Goal: Find specific page/section: Find specific page/section

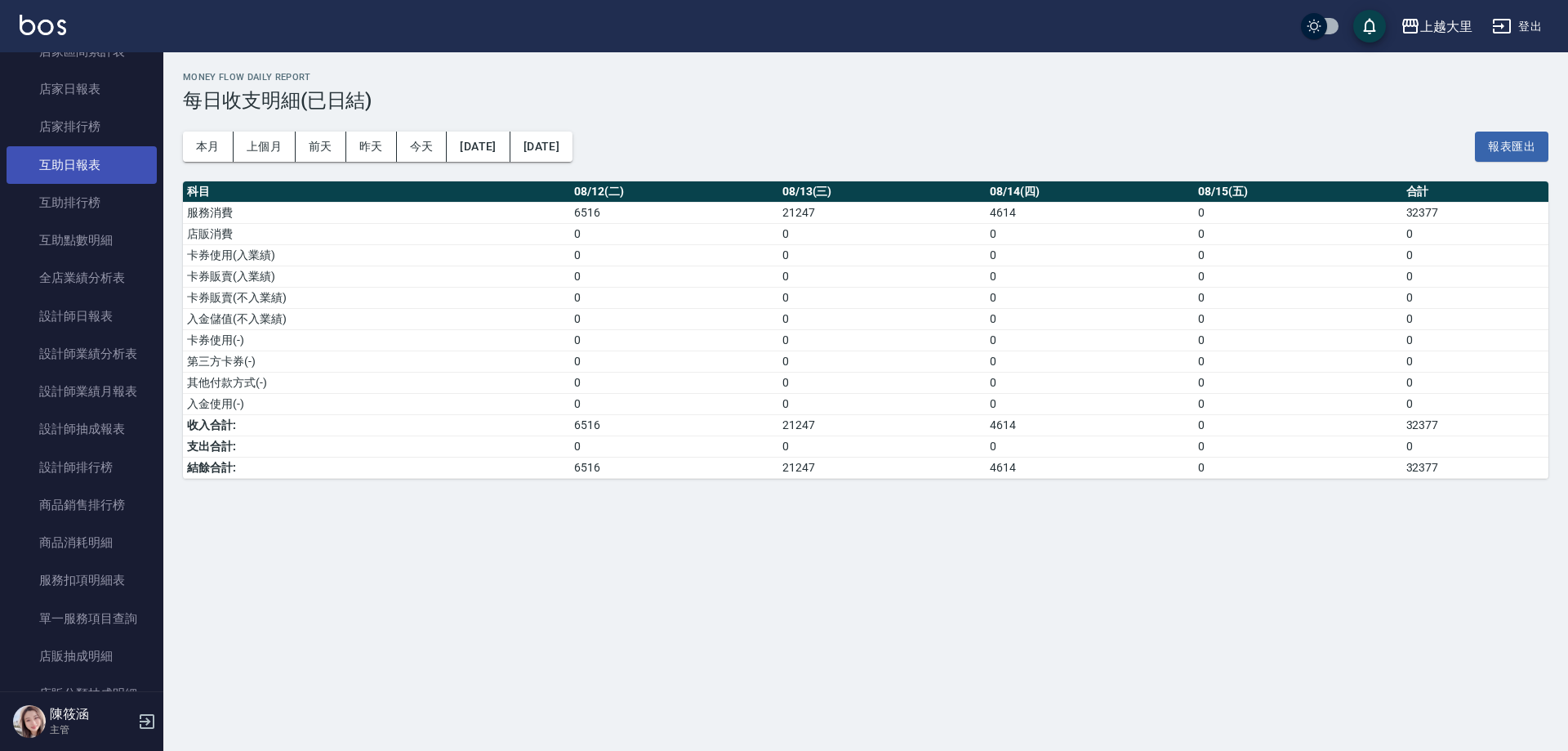
scroll to position [163, 0]
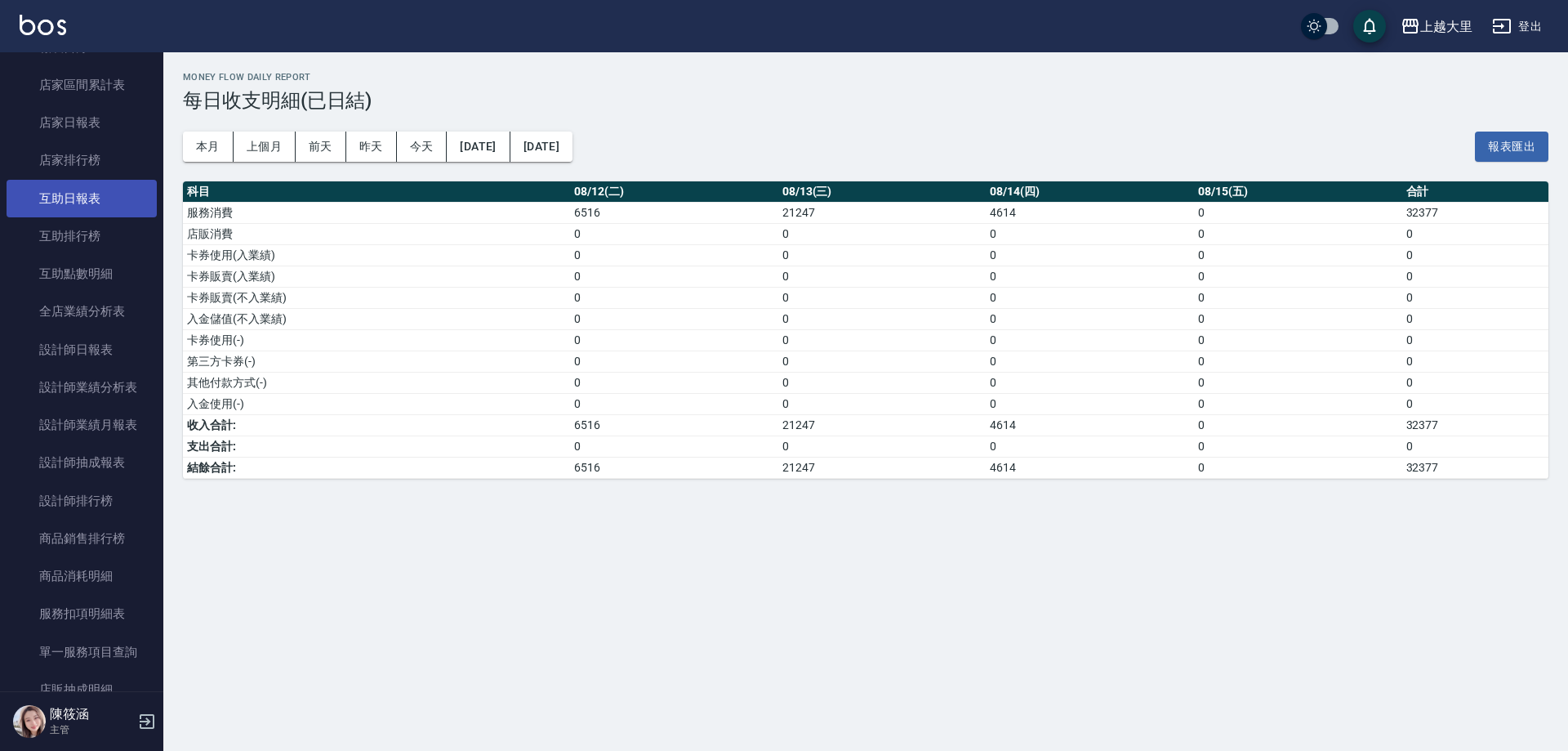
click at [119, 189] on link "互助日報表" at bounding box center [82, 198] width 151 height 38
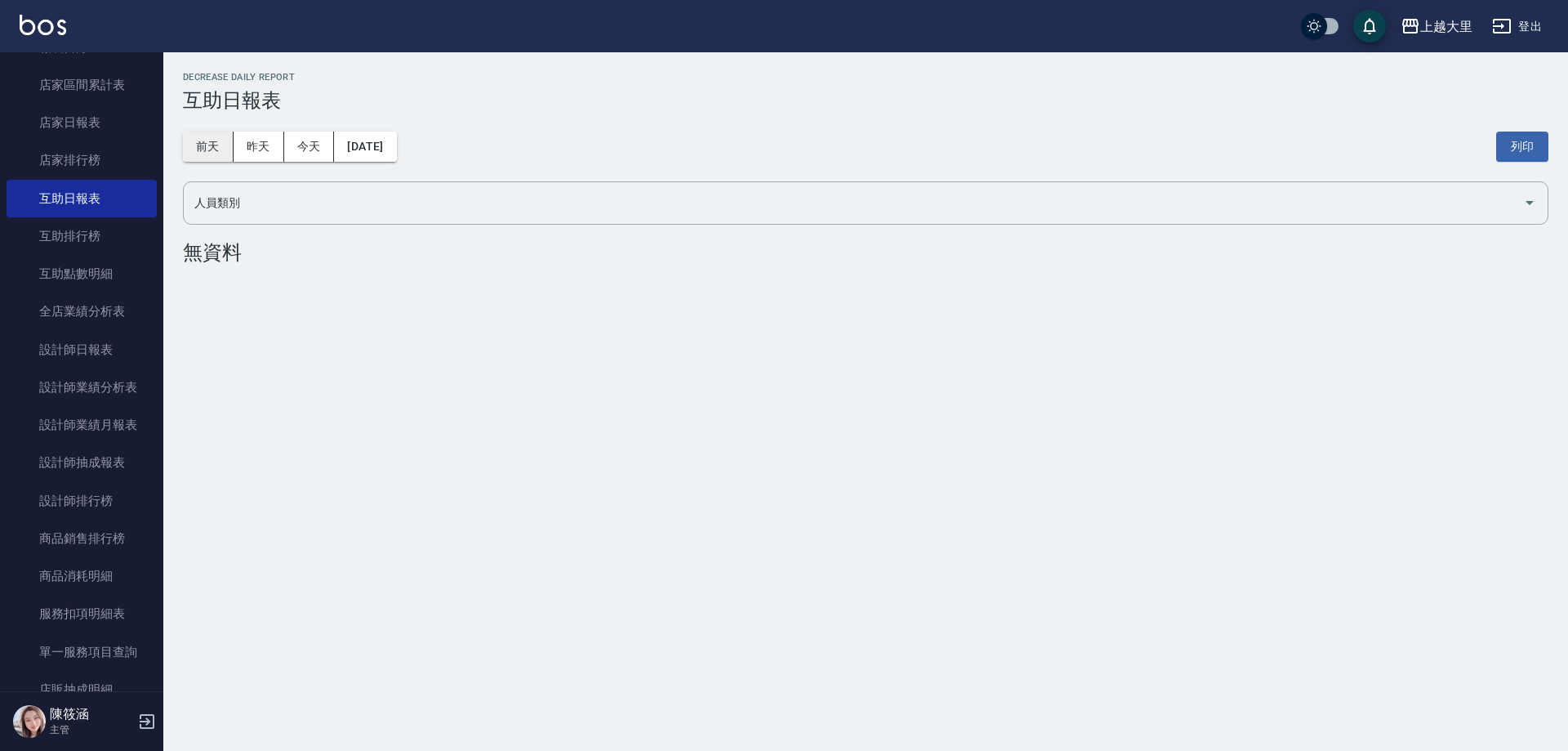
click at [264, 151] on button "昨天" at bounding box center [259, 146] width 50 height 30
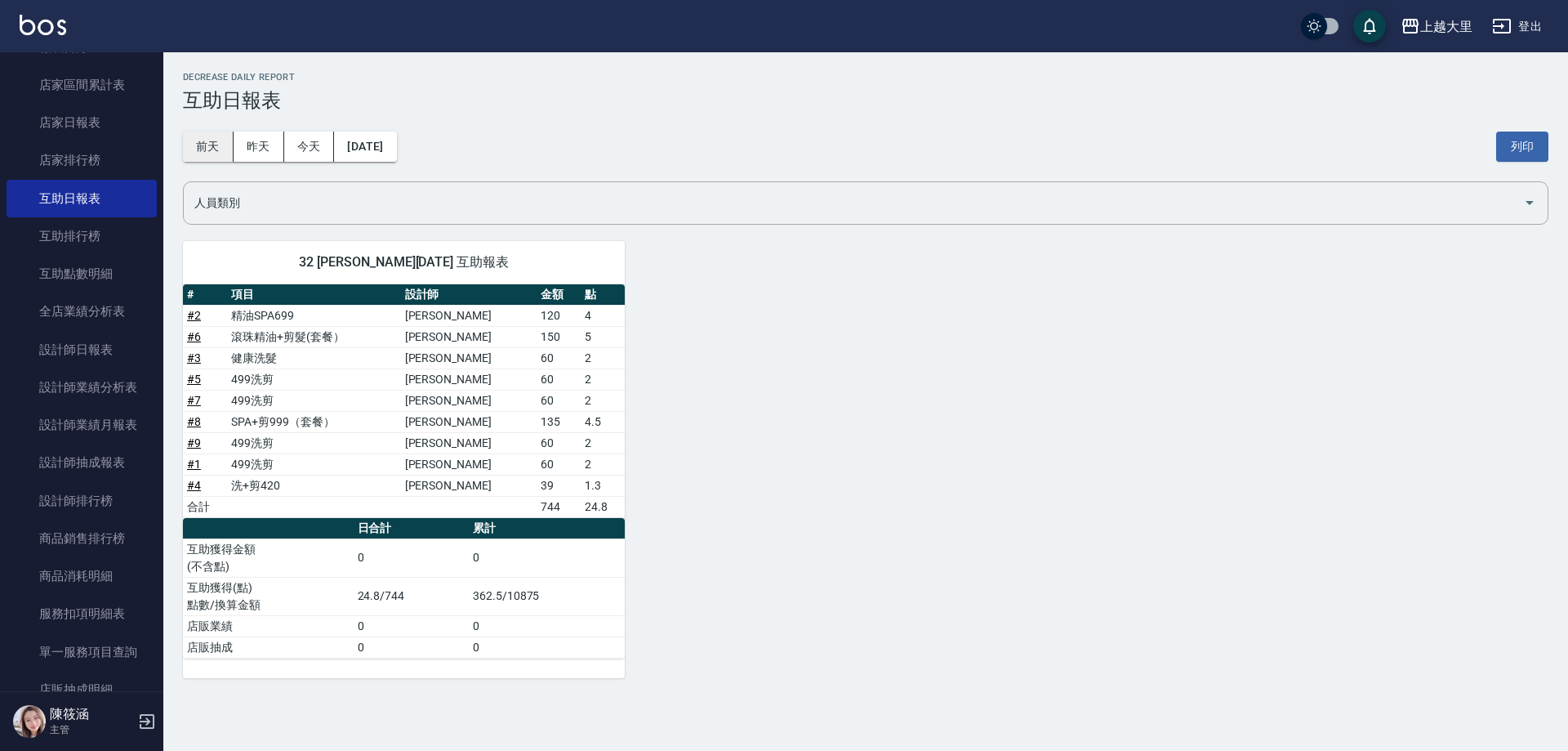
click at [206, 146] on button "前天" at bounding box center [208, 146] width 50 height 30
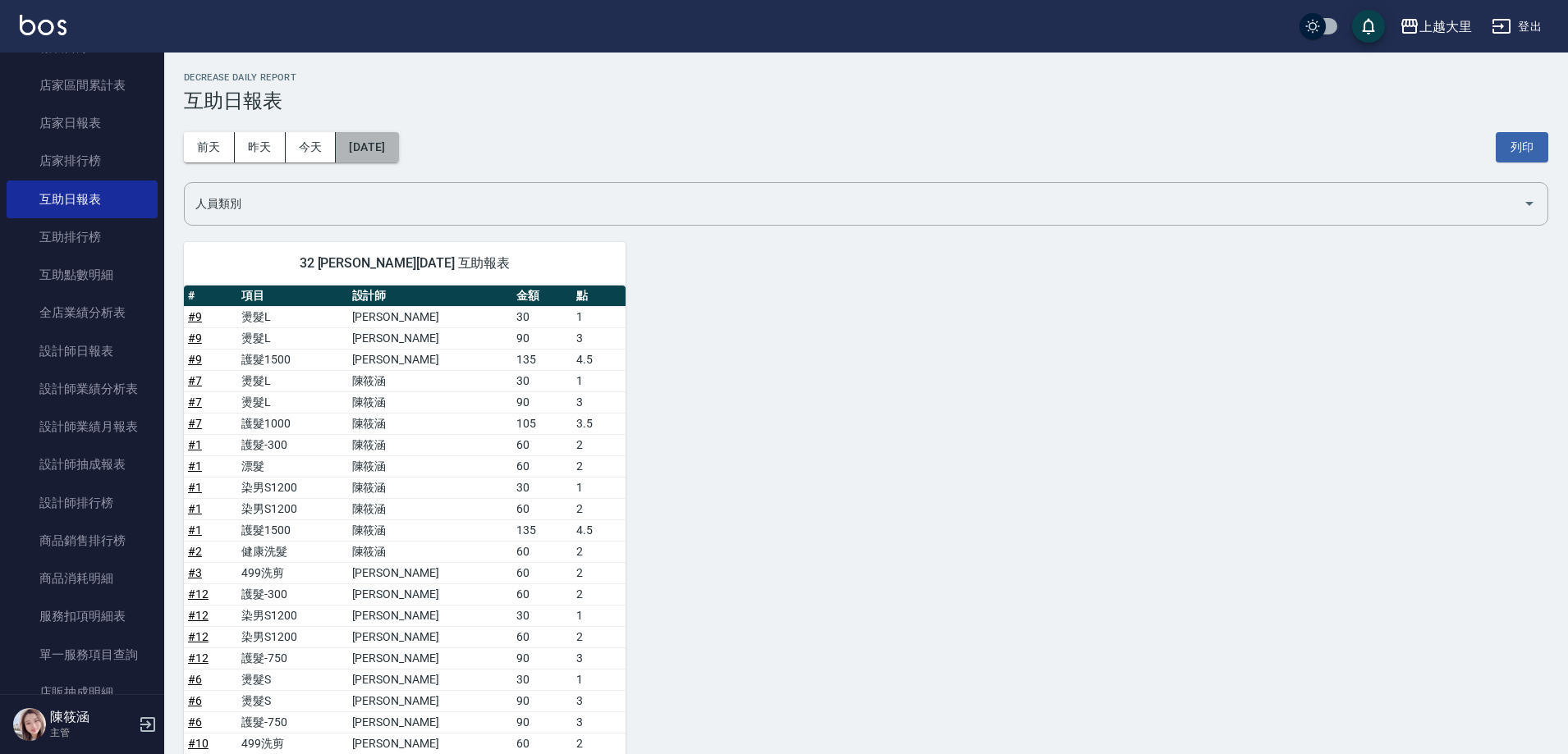
click at [376, 137] on button "[DATE]" at bounding box center [367, 146] width 62 height 30
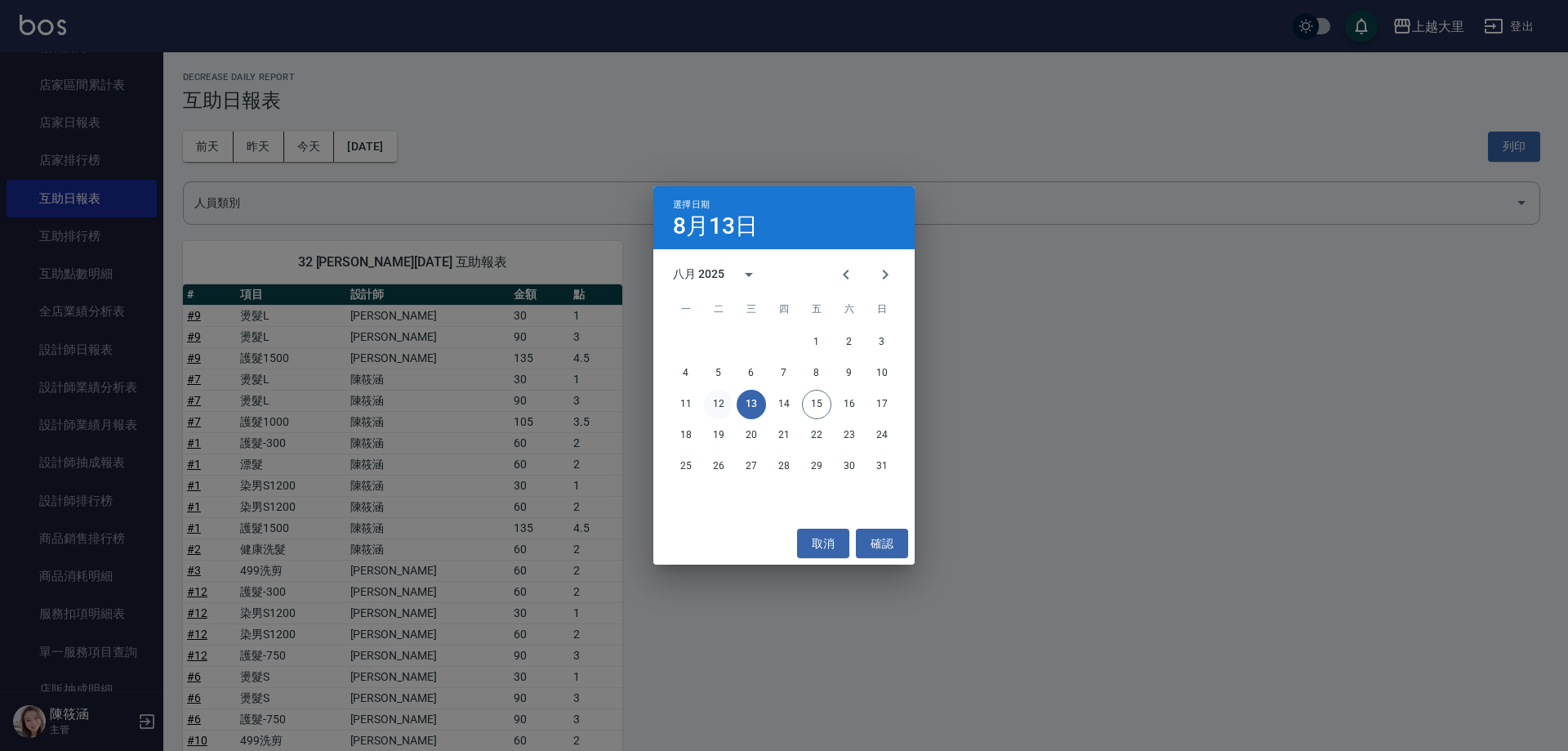
click at [714, 396] on button "12" at bounding box center [719, 404] width 29 height 29
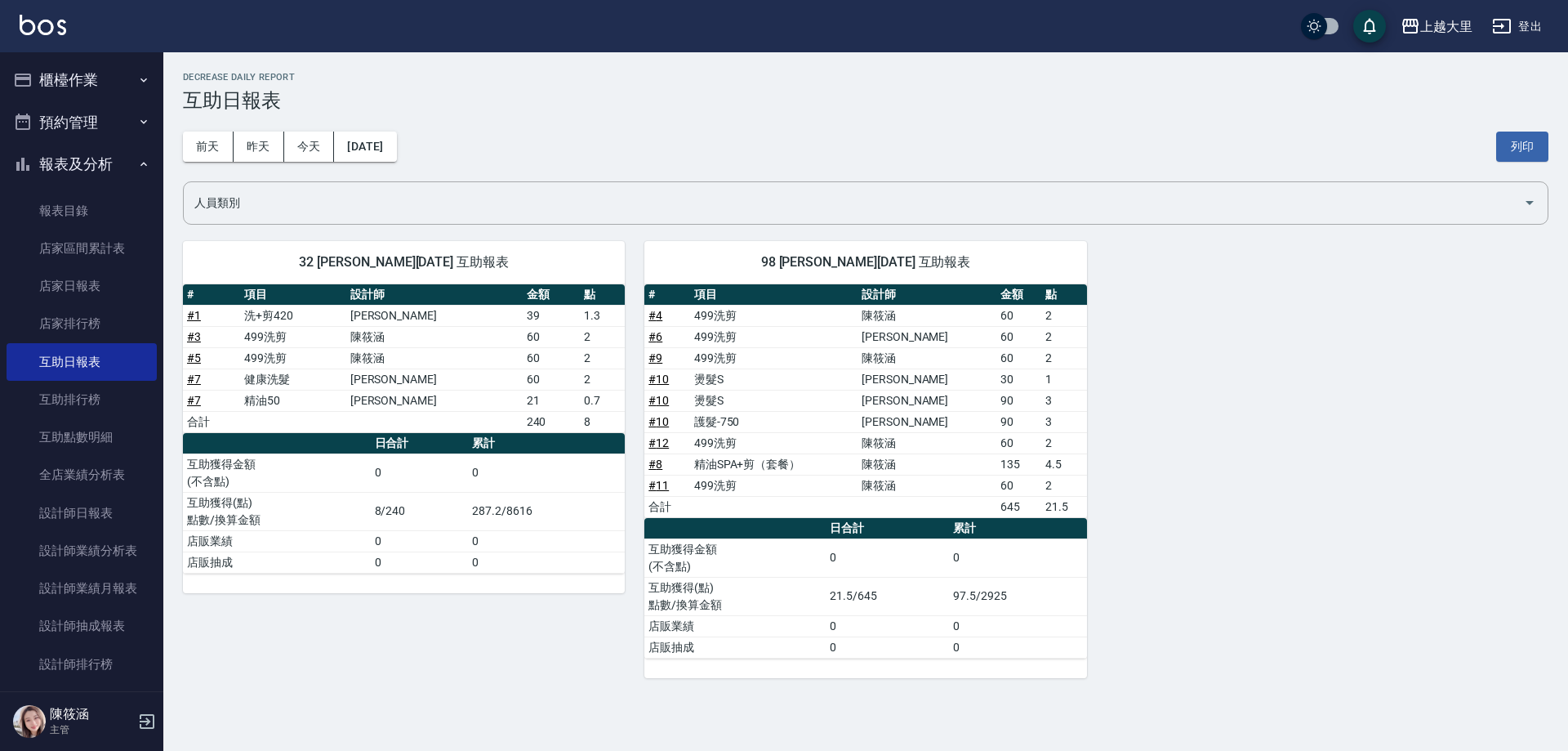
click at [105, 79] on button "櫃檯作業" at bounding box center [82, 80] width 151 height 42
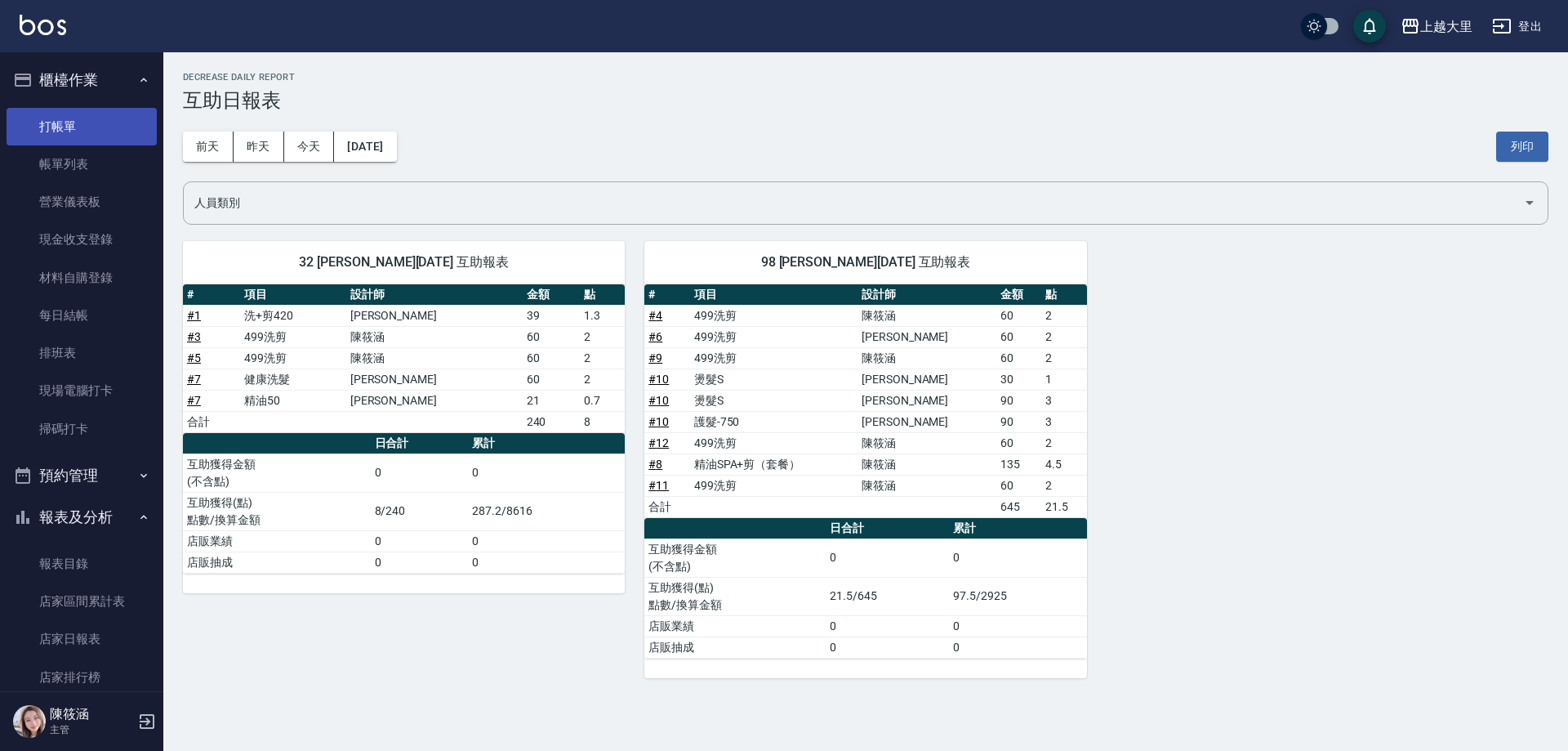
drag, startPoint x: 92, startPoint y: 104, endPoint x: 88, endPoint y: 144, distance: 40.2
click at [88, 144] on ul "打帳單 帳單列表 營業儀表板 現金收支登錄 材料自購登錄 每日結帳 排班表 現場電腦打卡 掃碼打卡" at bounding box center [82, 278] width 151 height 353
click at [88, 137] on link "打帳單" at bounding box center [82, 126] width 151 height 38
